Goal: Navigation & Orientation: Find specific page/section

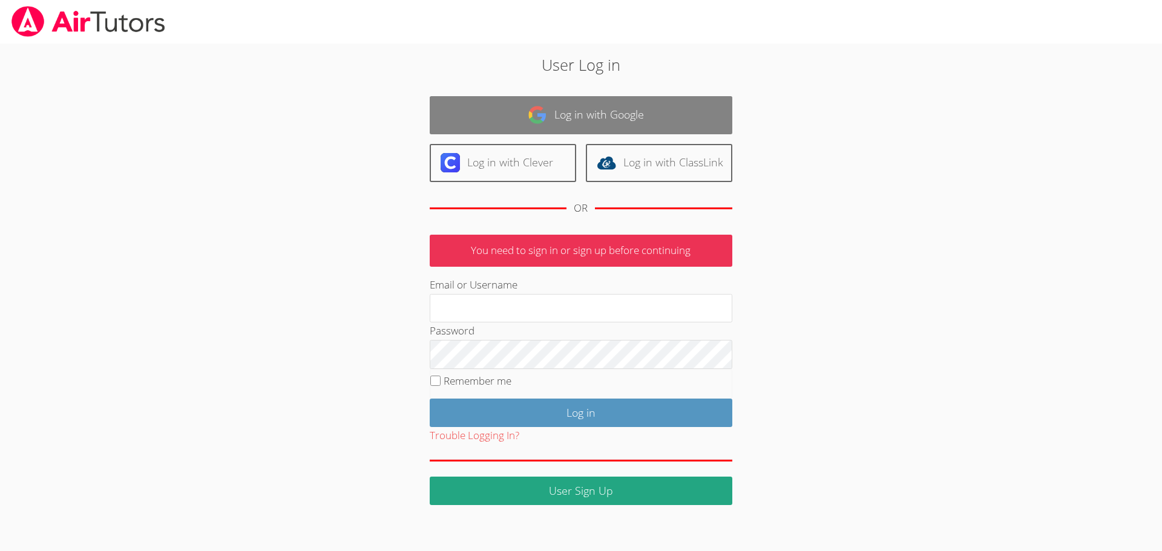
click at [558, 109] on link "Log in with Google" at bounding box center [581, 115] width 302 height 38
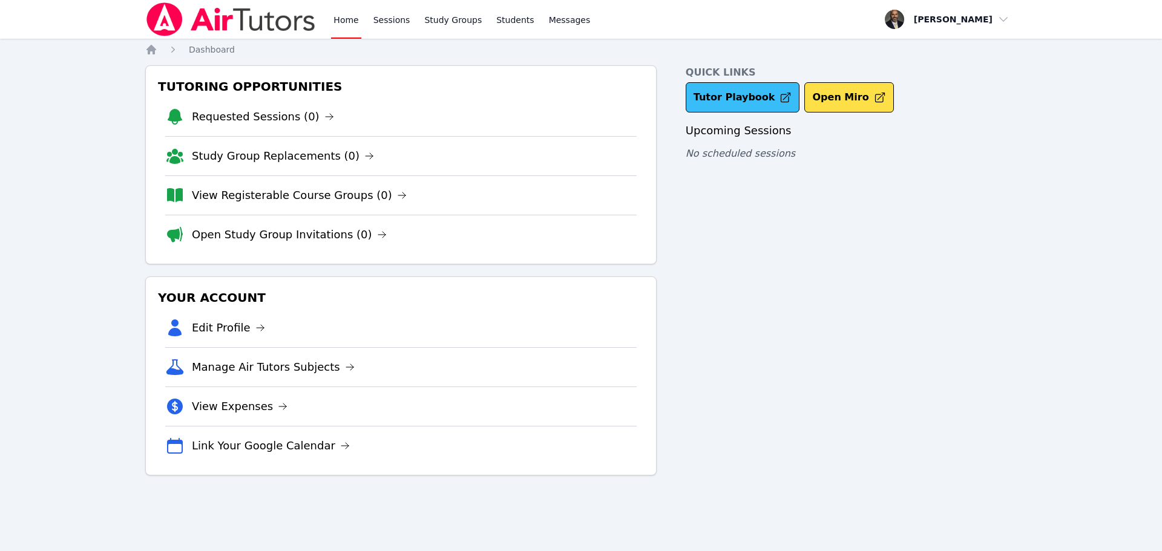
click at [704, 92] on link "Tutor Playbook" at bounding box center [742, 97] width 114 height 30
